Goal: Information Seeking & Learning: Learn about a topic

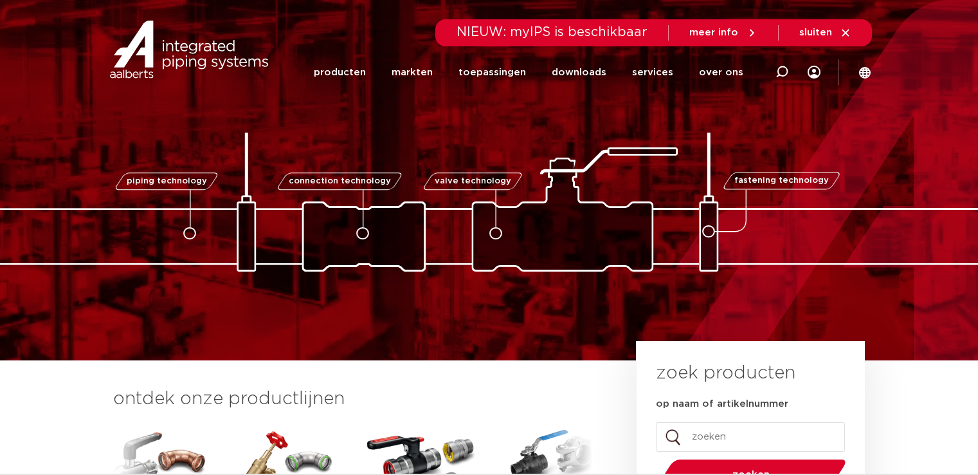
click at [363, 75] on link "producten" at bounding box center [340, 72] width 52 height 52
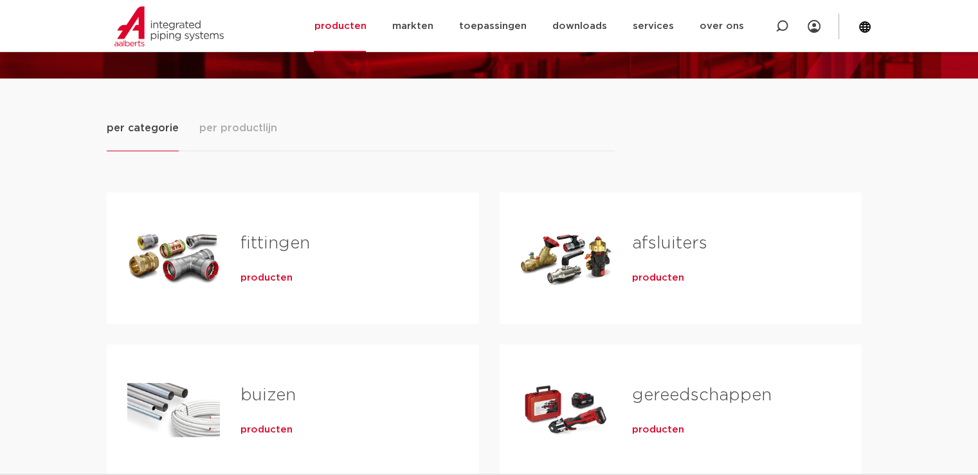
click at [270, 278] on span "producten" at bounding box center [266, 277] width 52 height 13
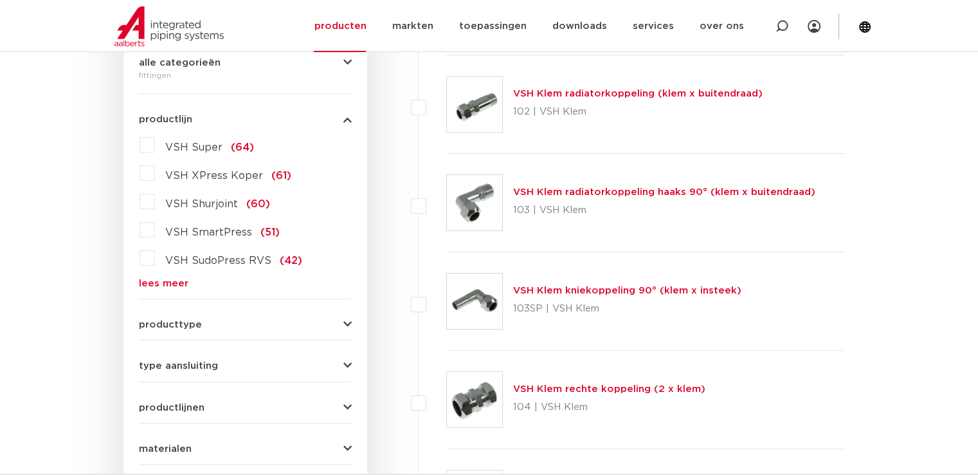
scroll to position [64, 0]
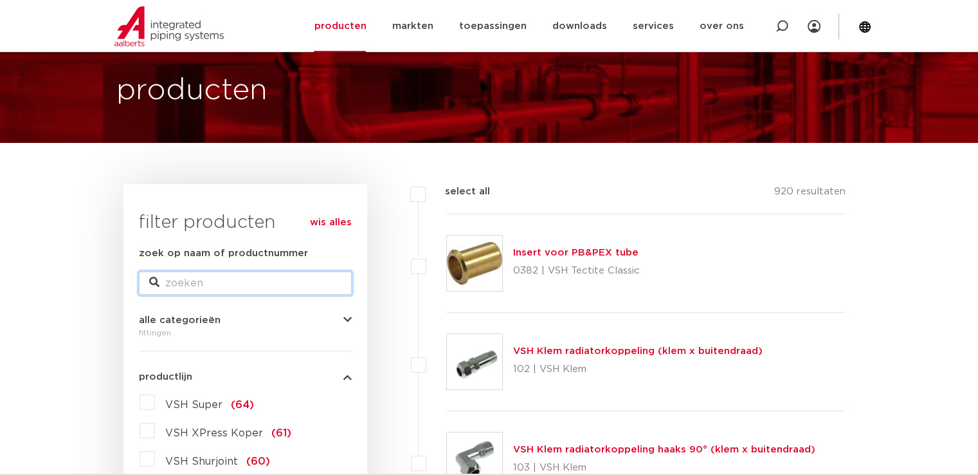
click at [192, 282] on input "zoek op naam of productnummer" at bounding box center [245, 282] width 213 height 23
type input "powerpres"
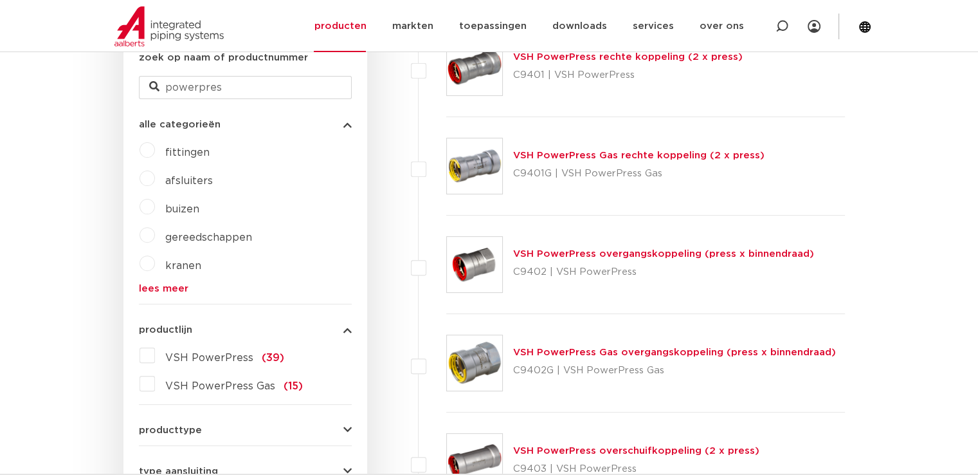
scroll to position [257, 0]
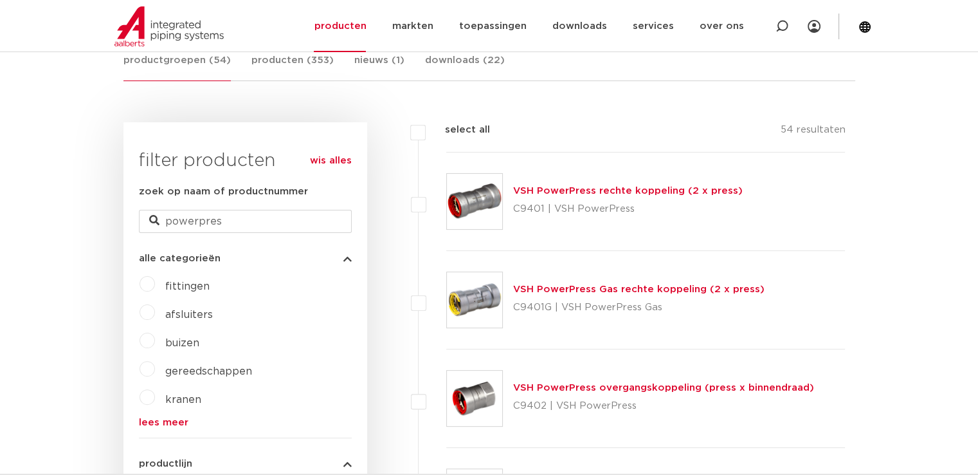
click at [587, 194] on link "VSH PowerPress rechte koppeling (2 x press)" at bounding box center [628, 191] width 230 height 10
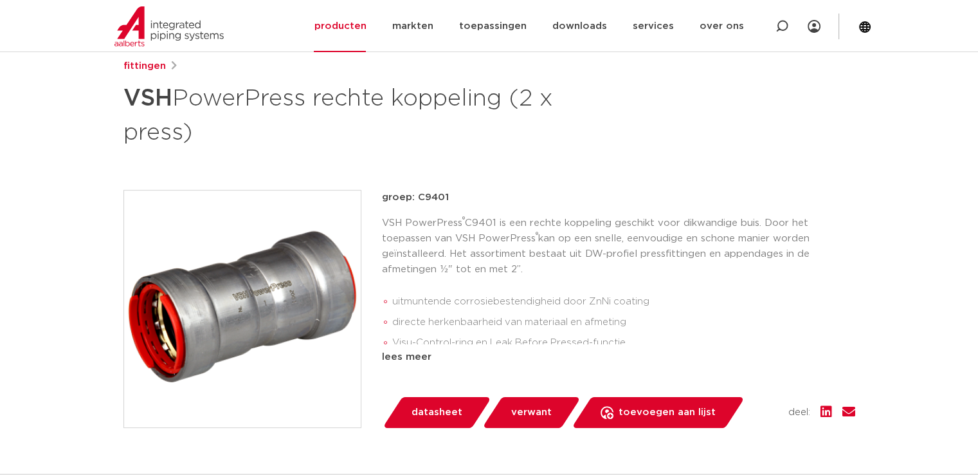
scroll to position [208, 0]
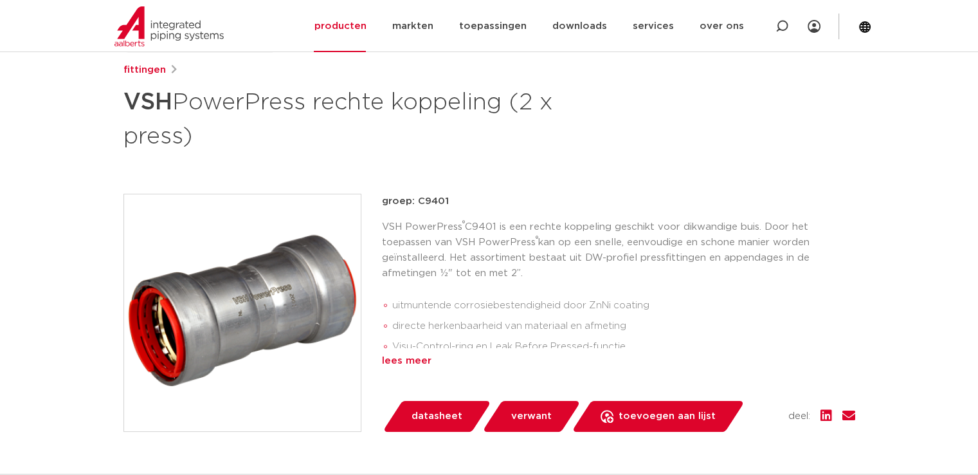
click at [410, 359] on div "lees meer" at bounding box center [618, 360] width 473 height 15
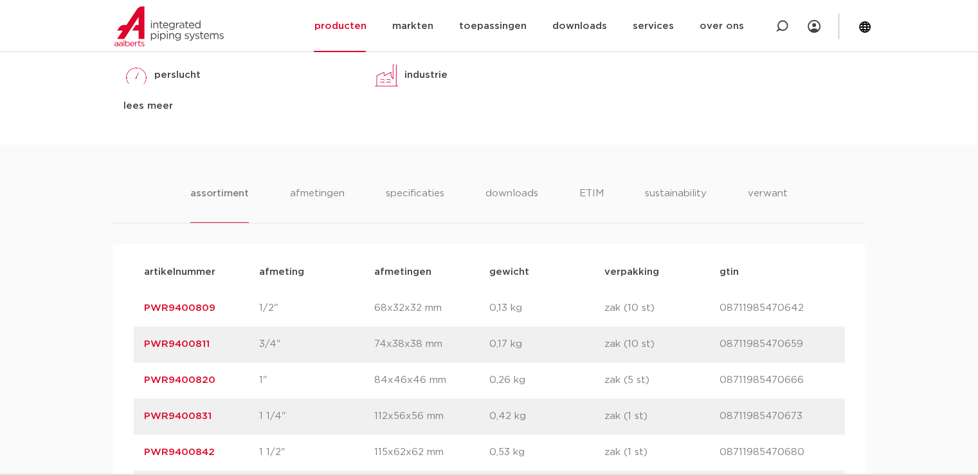
scroll to position [786, 0]
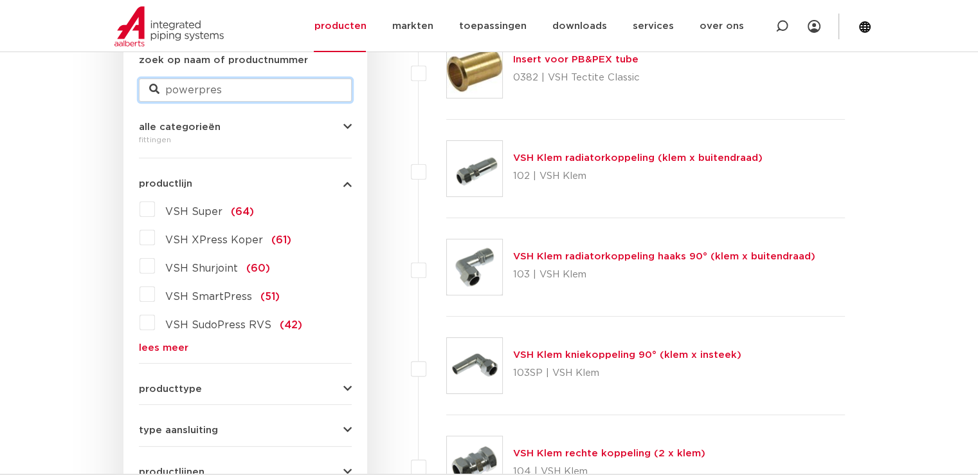
click at [233, 91] on input "powerpres" at bounding box center [245, 89] width 213 height 23
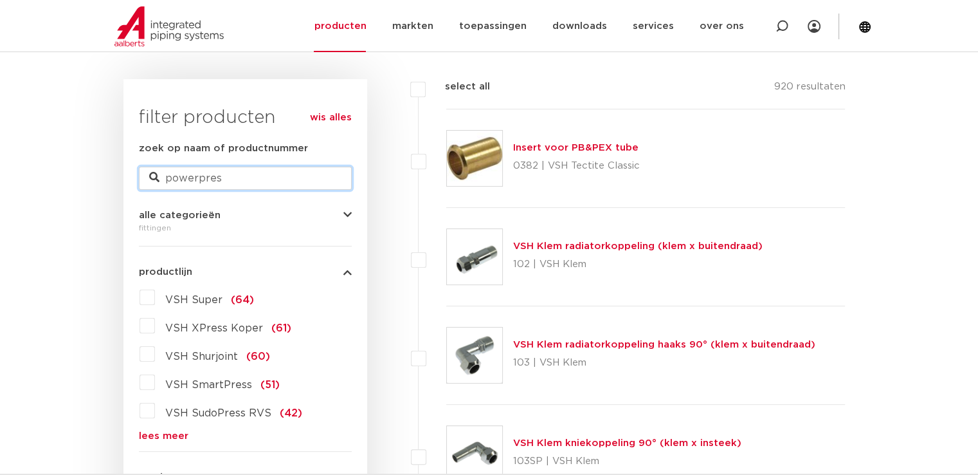
scroll to position [64, 0]
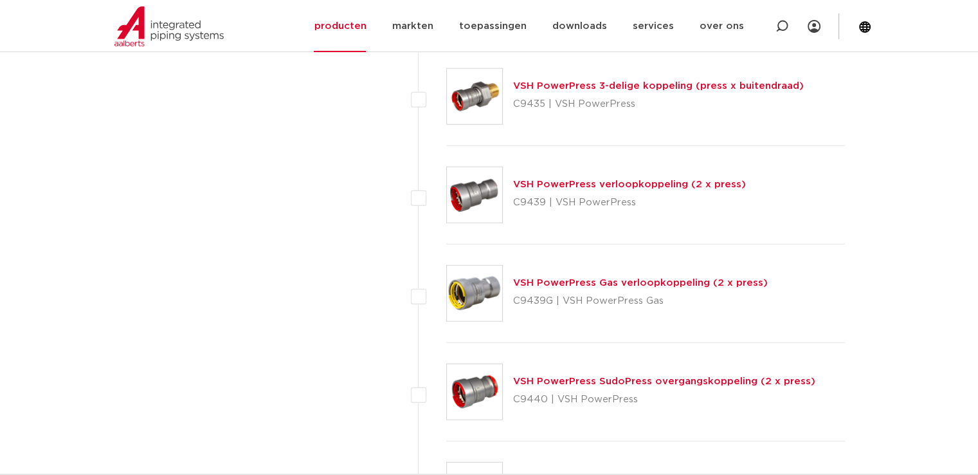
scroll to position [3151, 0]
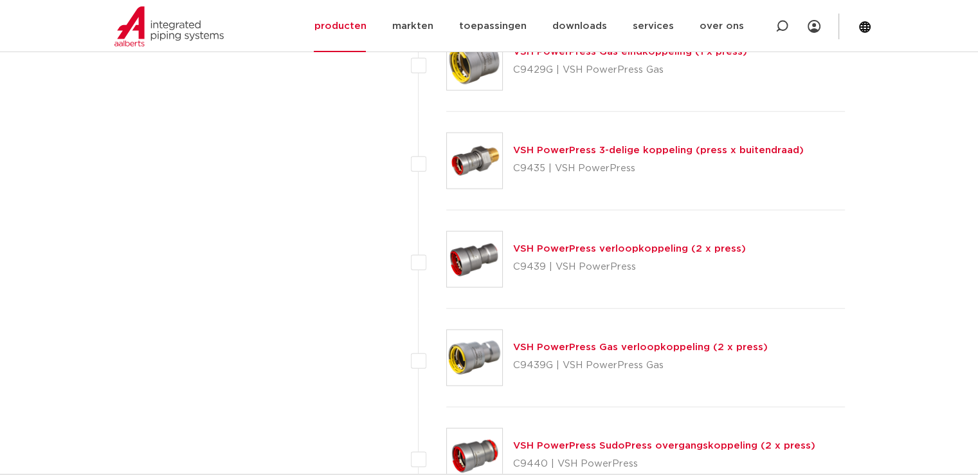
click at [602, 247] on link "VSH PowerPress verloopkoppeling (2 x press)" at bounding box center [629, 249] width 233 height 10
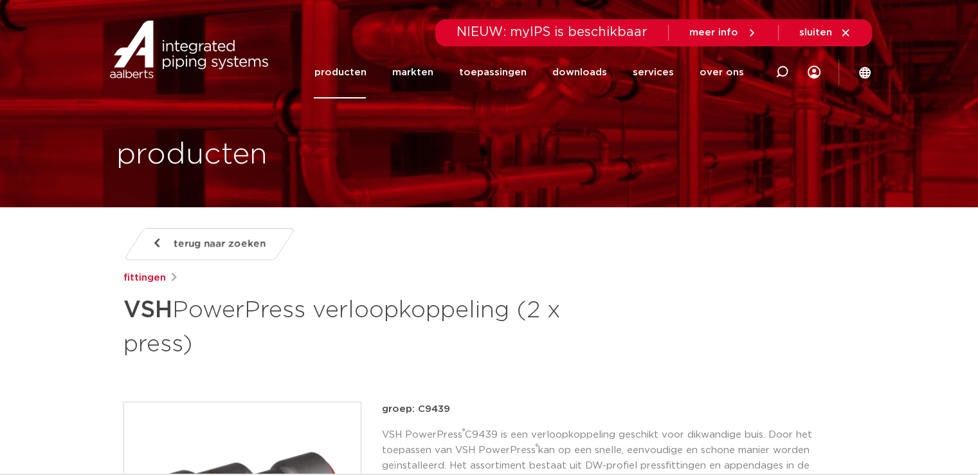
click at [355, 73] on link "producten" at bounding box center [340, 72] width 52 height 52
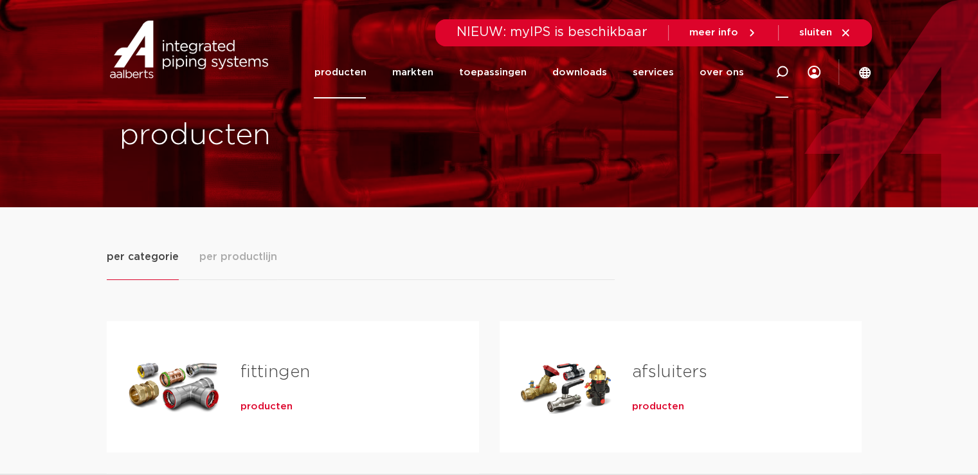
click at [783, 68] on icon at bounding box center [781, 72] width 13 height 13
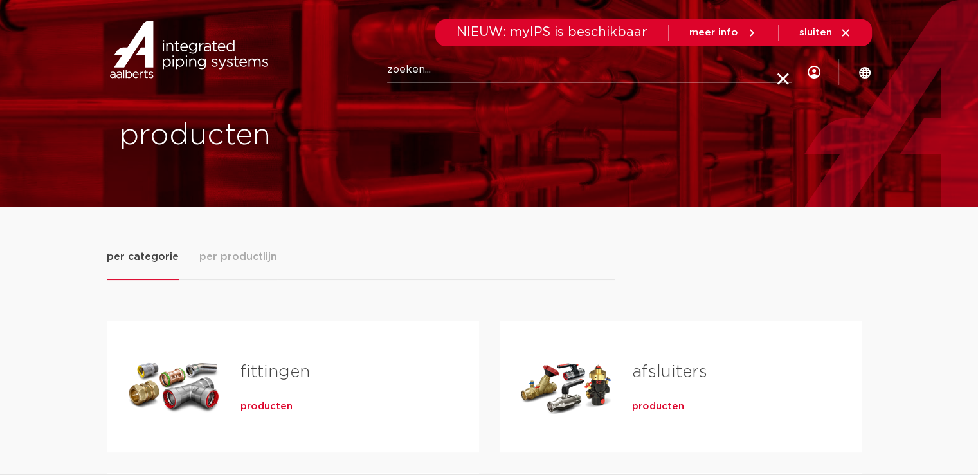
click at [451, 62] on input "Zoeken" at bounding box center [589, 70] width 404 height 26
type input "9401616"
click button "Zoeken" at bounding box center [0, 0] width 0 height 0
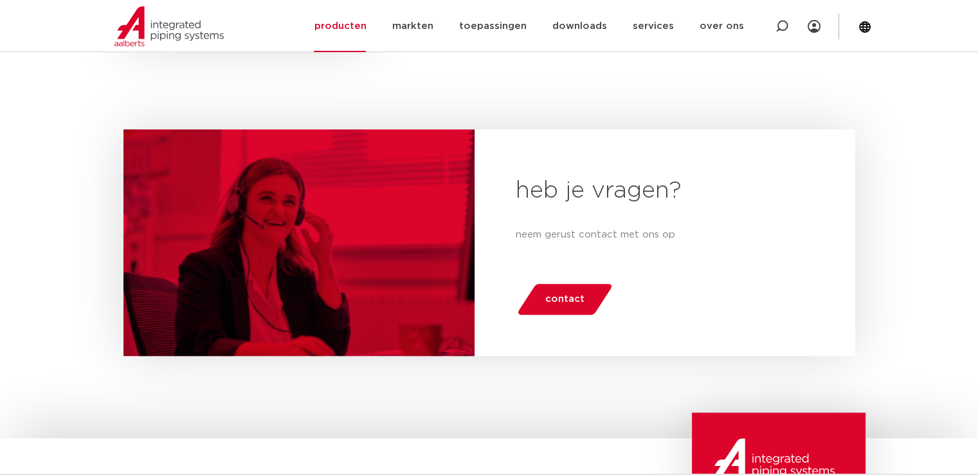
scroll to position [357, 0]
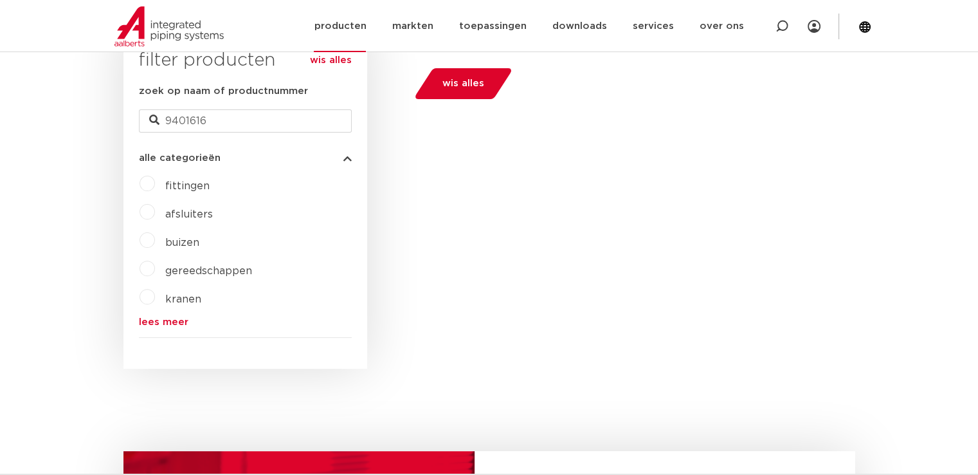
click at [361, 23] on link "producten" at bounding box center [340, 26] width 52 height 52
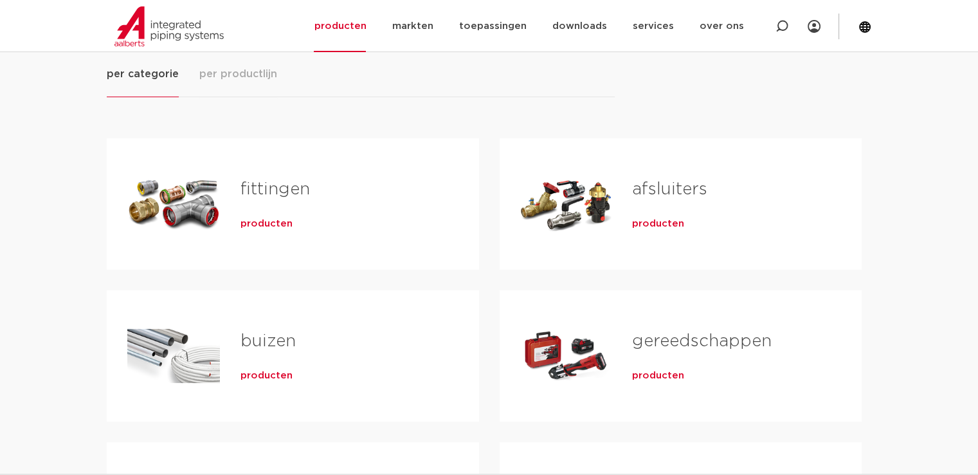
scroll to position [193, 0]
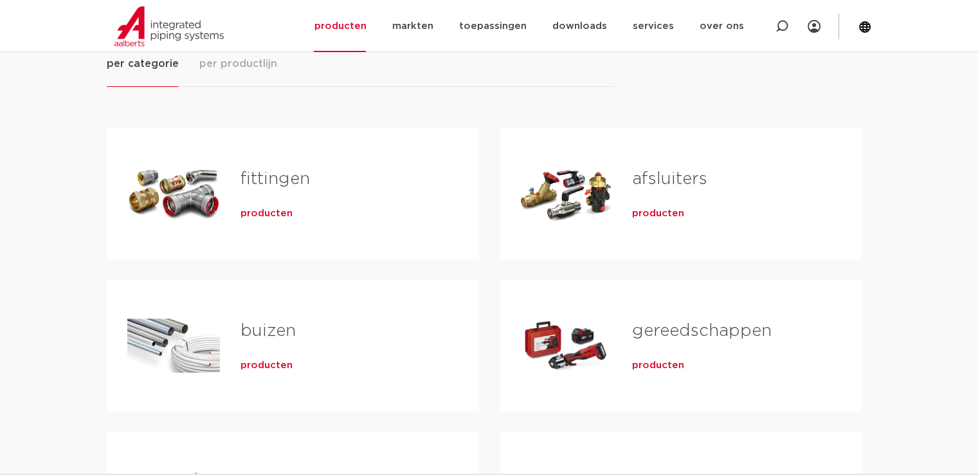
click at [262, 210] on span "producten" at bounding box center [266, 213] width 52 height 13
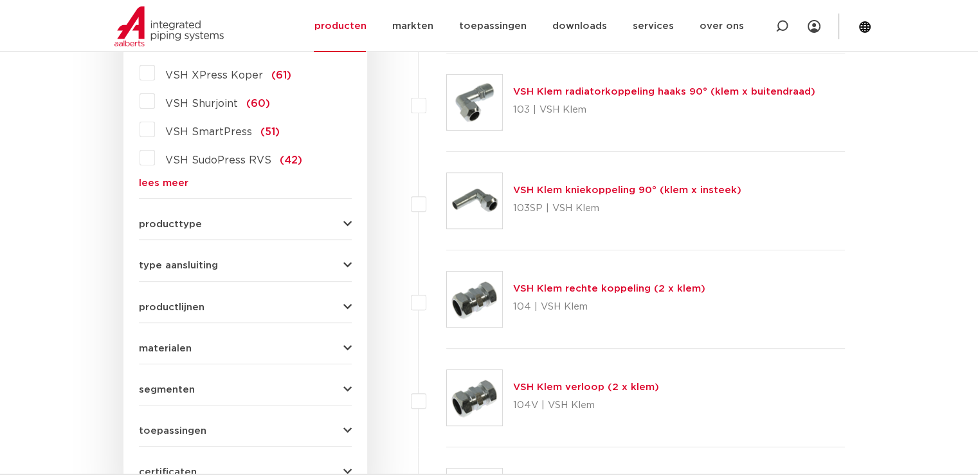
scroll to position [229, 0]
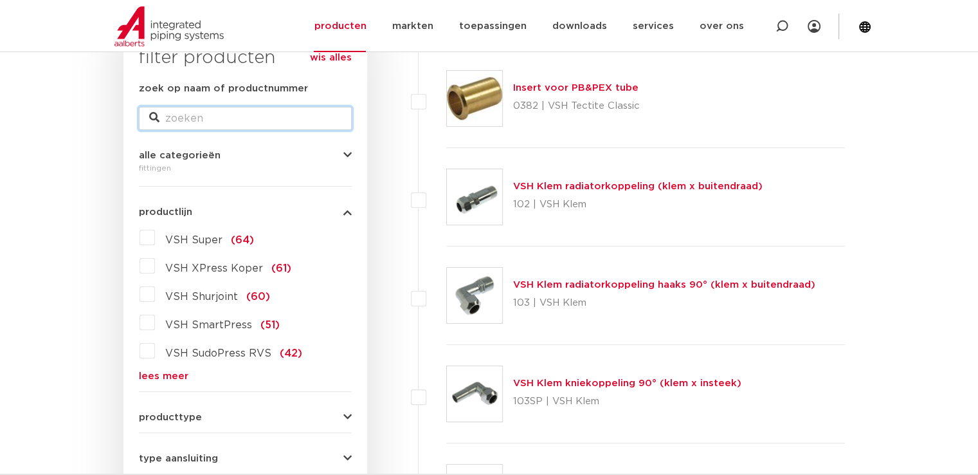
click at [232, 112] on input "zoek op naam of productnummer" at bounding box center [245, 118] width 213 height 23
type input "powerpres"
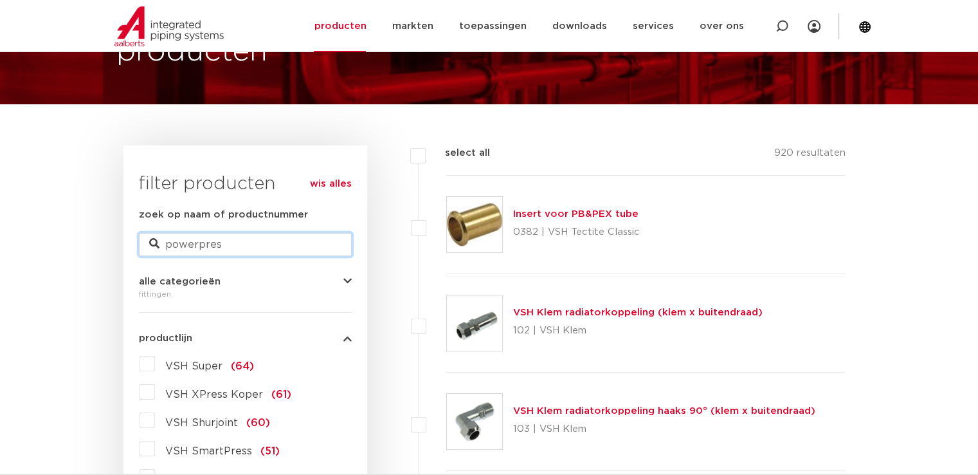
scroll to position [0, 0]
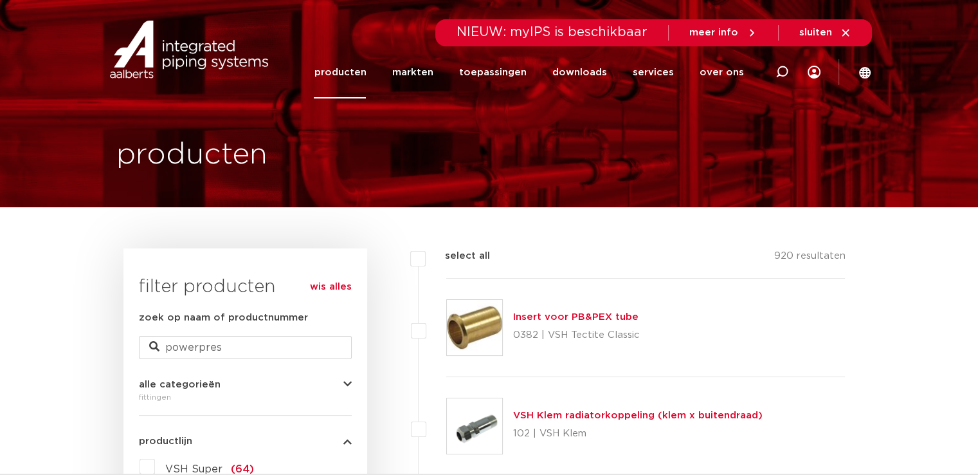
click at [343, 289] on link "wis alles" at bounding box center [331, 286] width 42 height 15
click at [185, 412] on span "fittingen" at bounding box center [187, 412] width 44 height 10
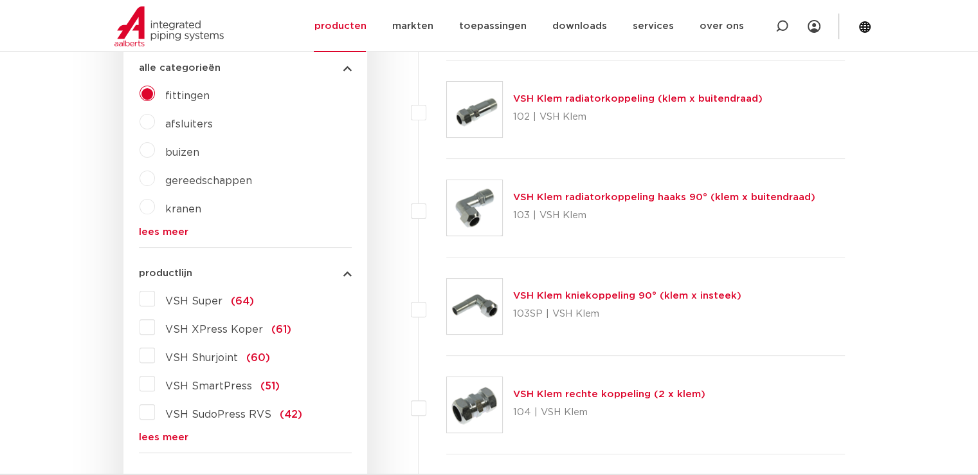
scroll to position [386, 0]
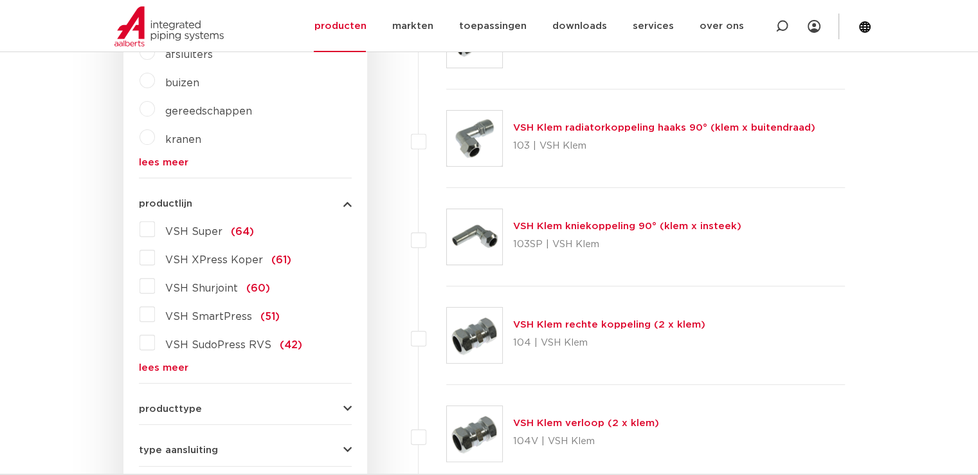
click at [163, 368] on link "lees meer" at bounding box center [245, 368] width 213 height 10
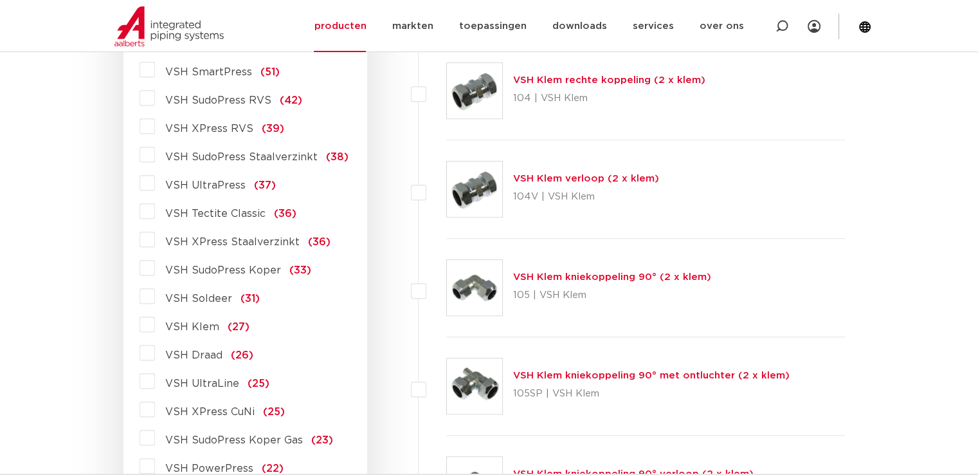
scroll to position [707, 0]
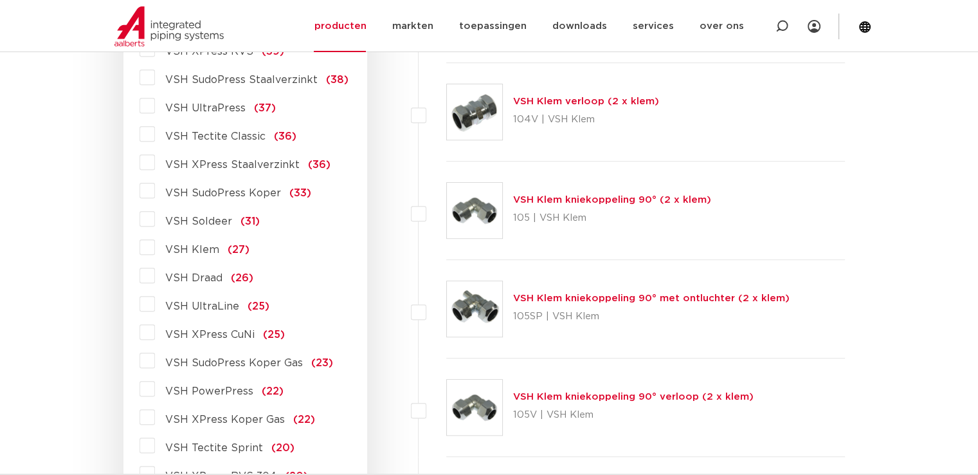
click at [155, 387] on label "VSH PowerPress (22)" at bounding box center [219, 388] width 129 height 21
click at [0, 0] on input "VSH PowerPress (22)" at bounding box center [0, 0] width 0 height 0
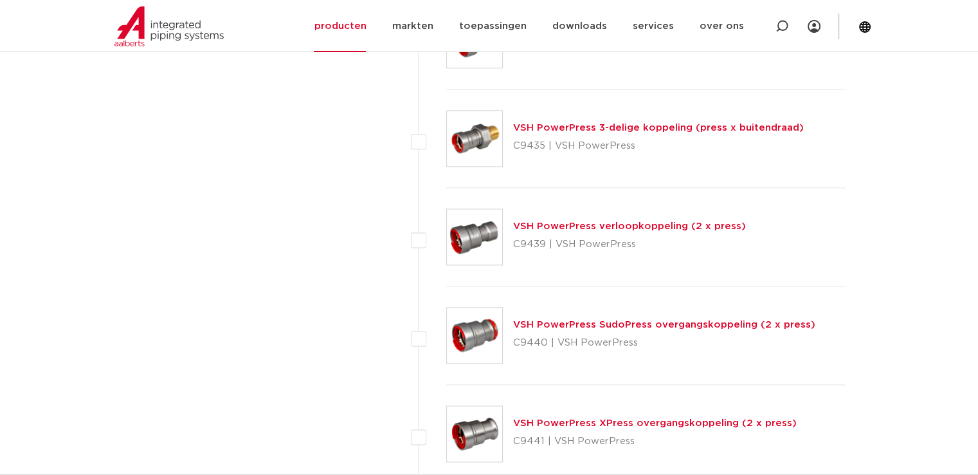
scroll to position [1672, 0]
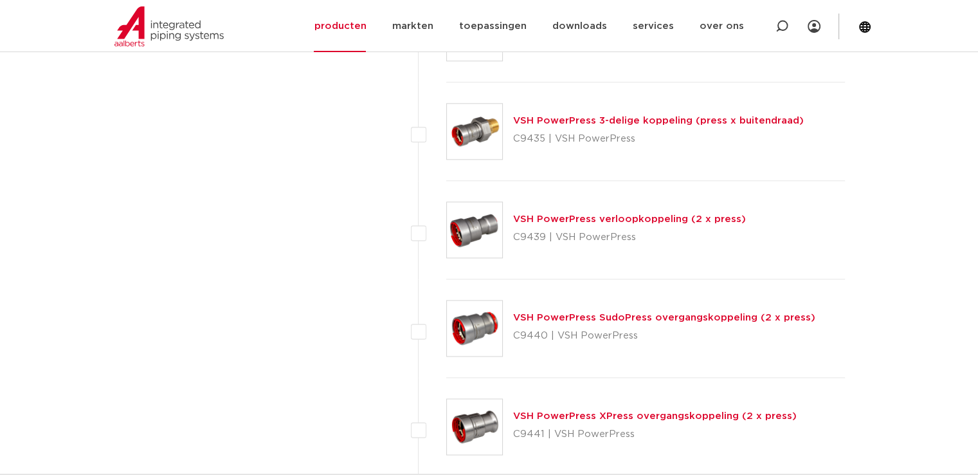
click at [575, 119] on link "VSH PowerPress 3-delige koppeling (press x buitendraad)" at bounding box center [658, 121] width 291 height 10
